Goal: Check status: Check status

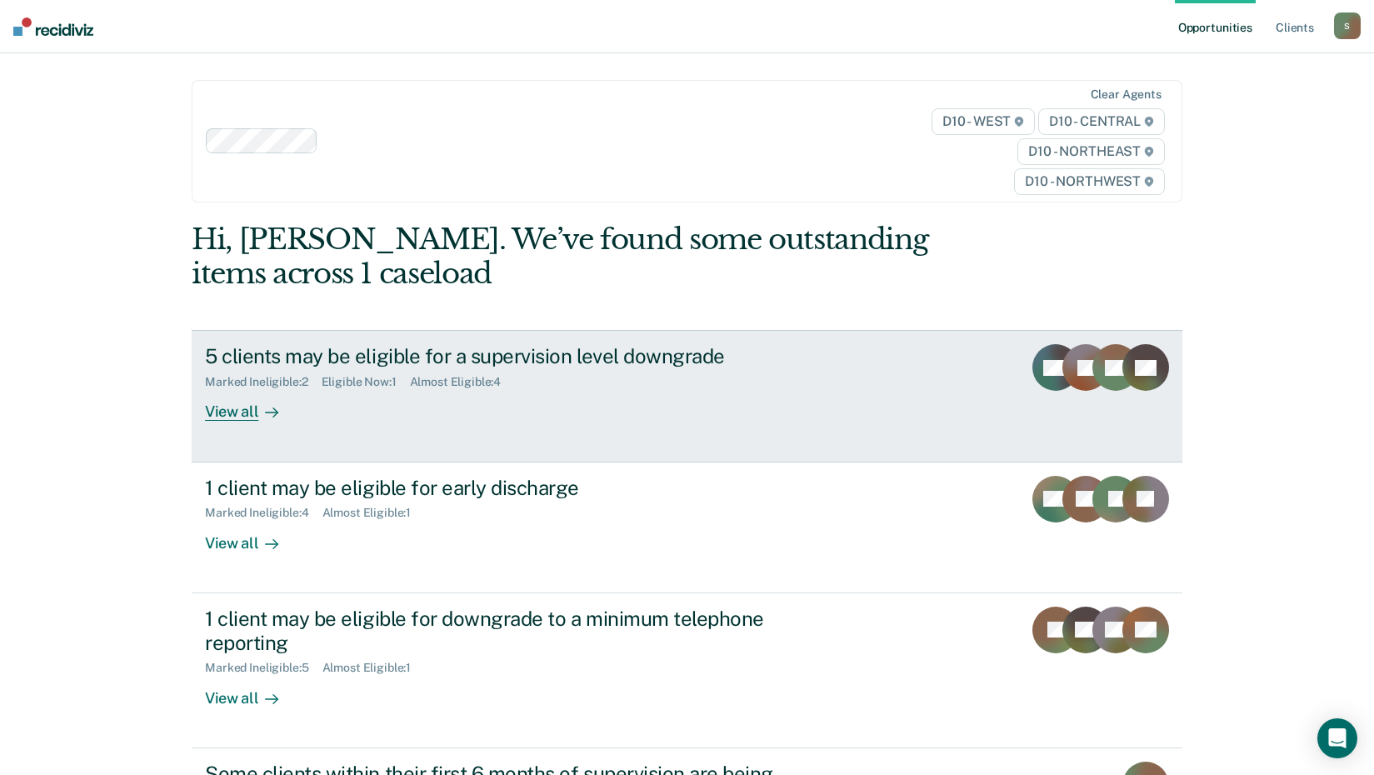
click at [258, 412] on div at bounding box center [268, 412] width 20 height 19
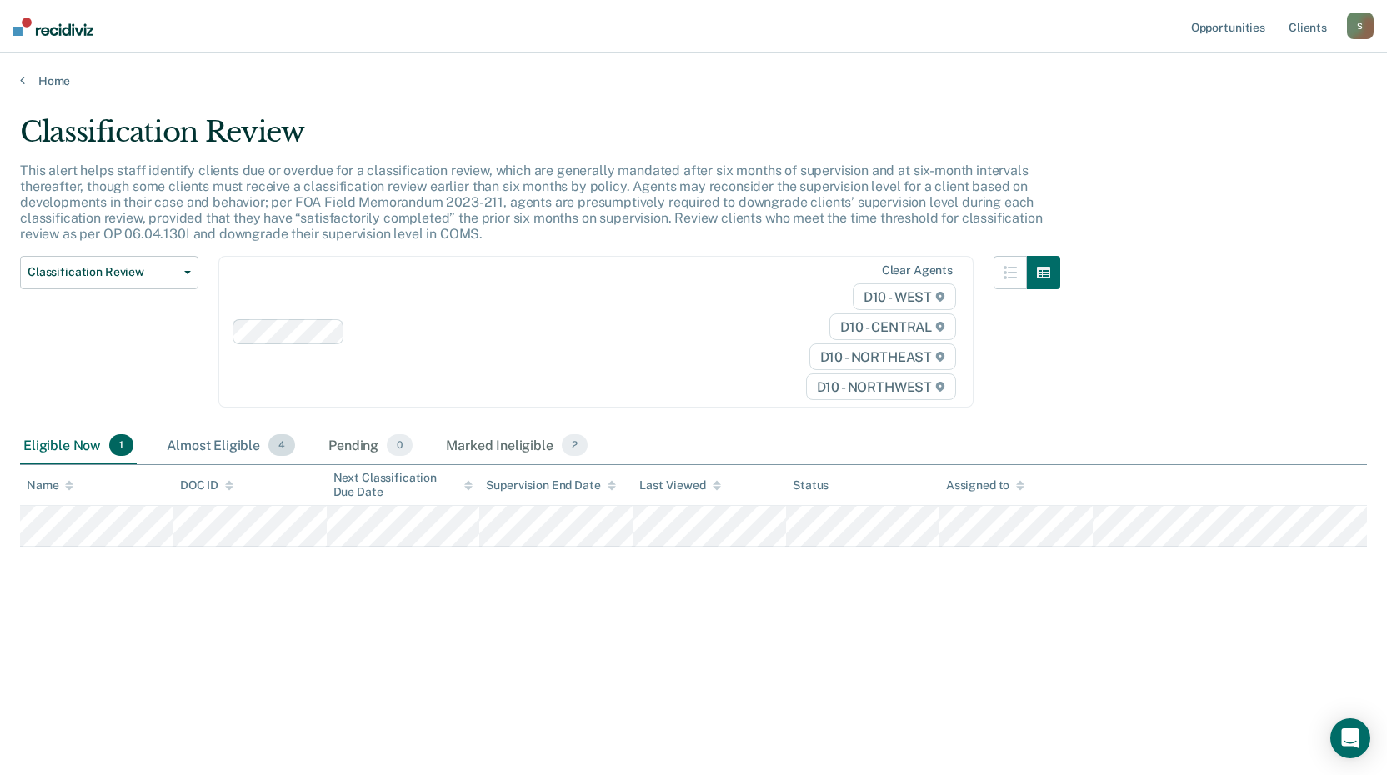
click at [240, 448] on div "Almost Eligible 4" at bounding box center [230, 446] width 135 height 37
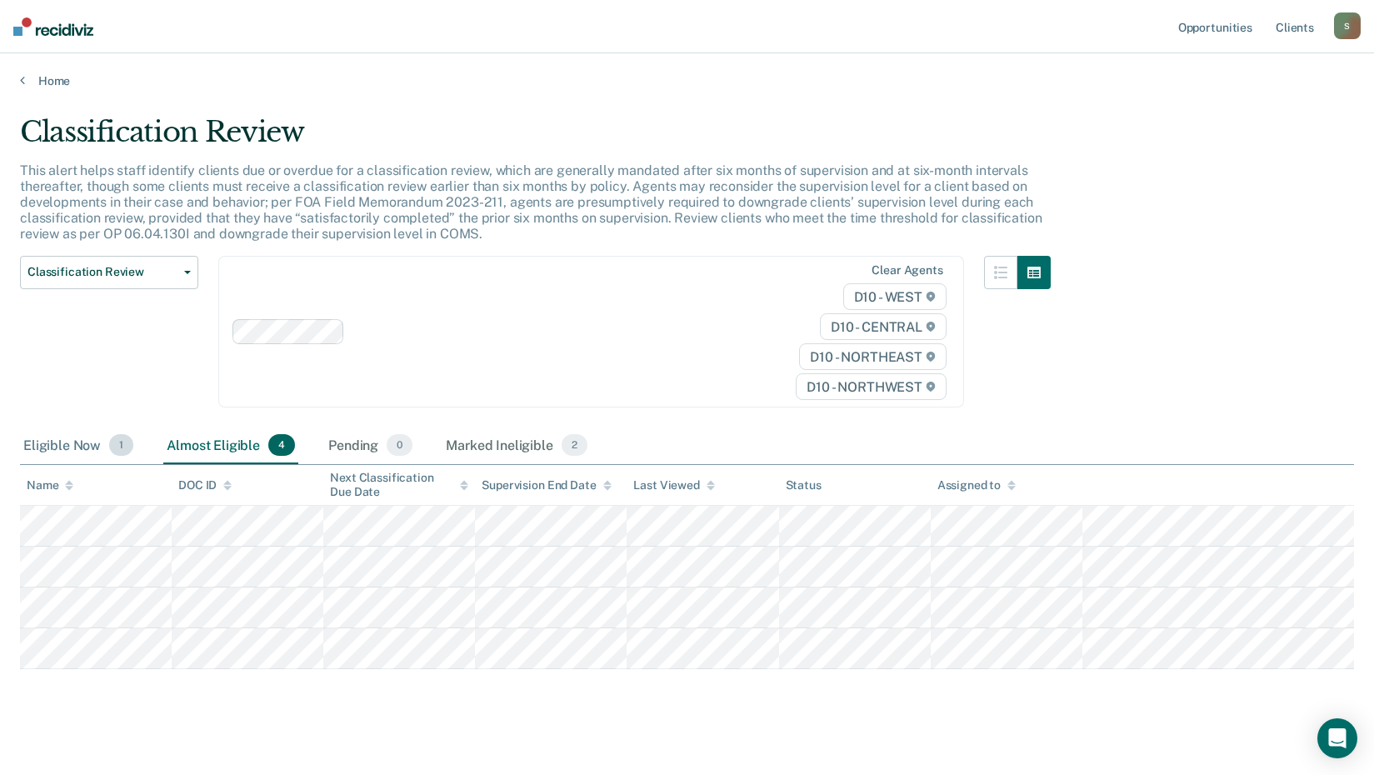
click at [63, 442] on div "Eligible Now 1" at bounding box center [78, 446] width 117 height 37
